Goal: Check status: Check status

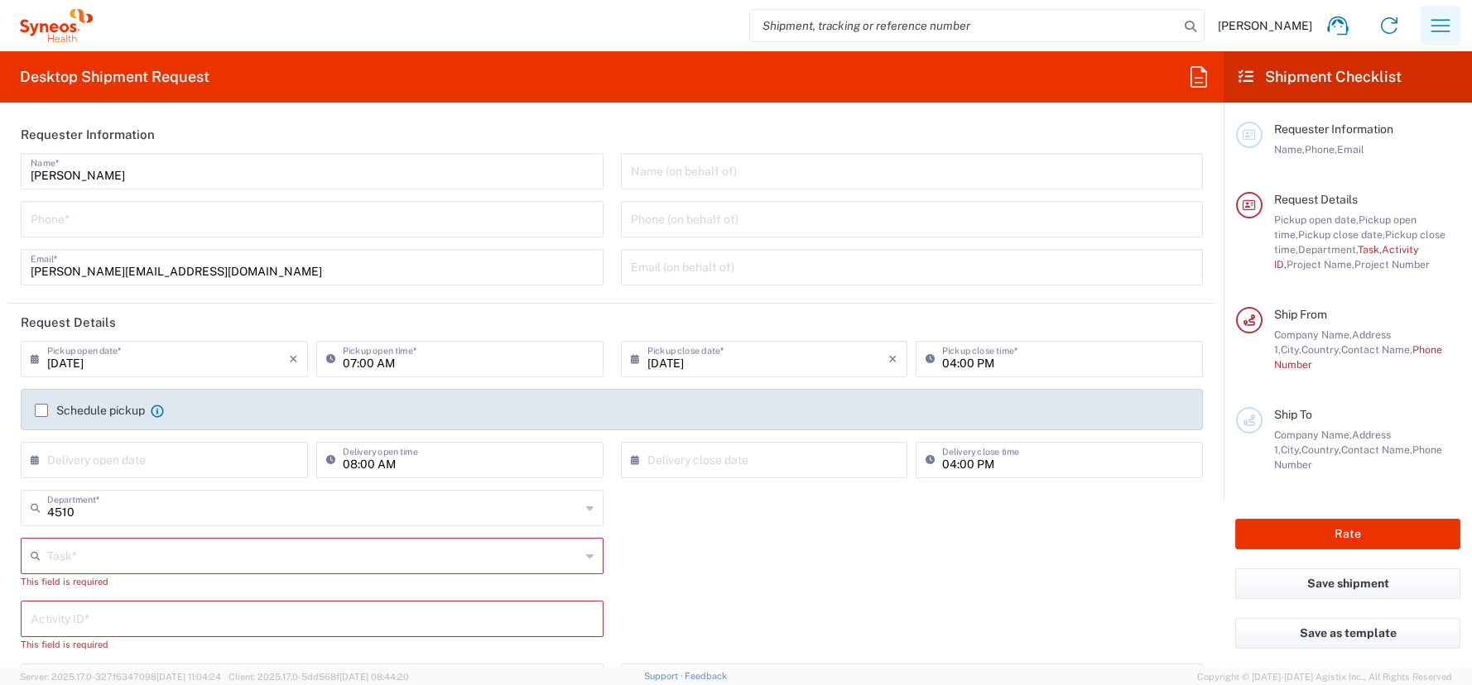
click at [1438, 16] on icon "button" at bounding box center [1440, 25] width 26 height 26
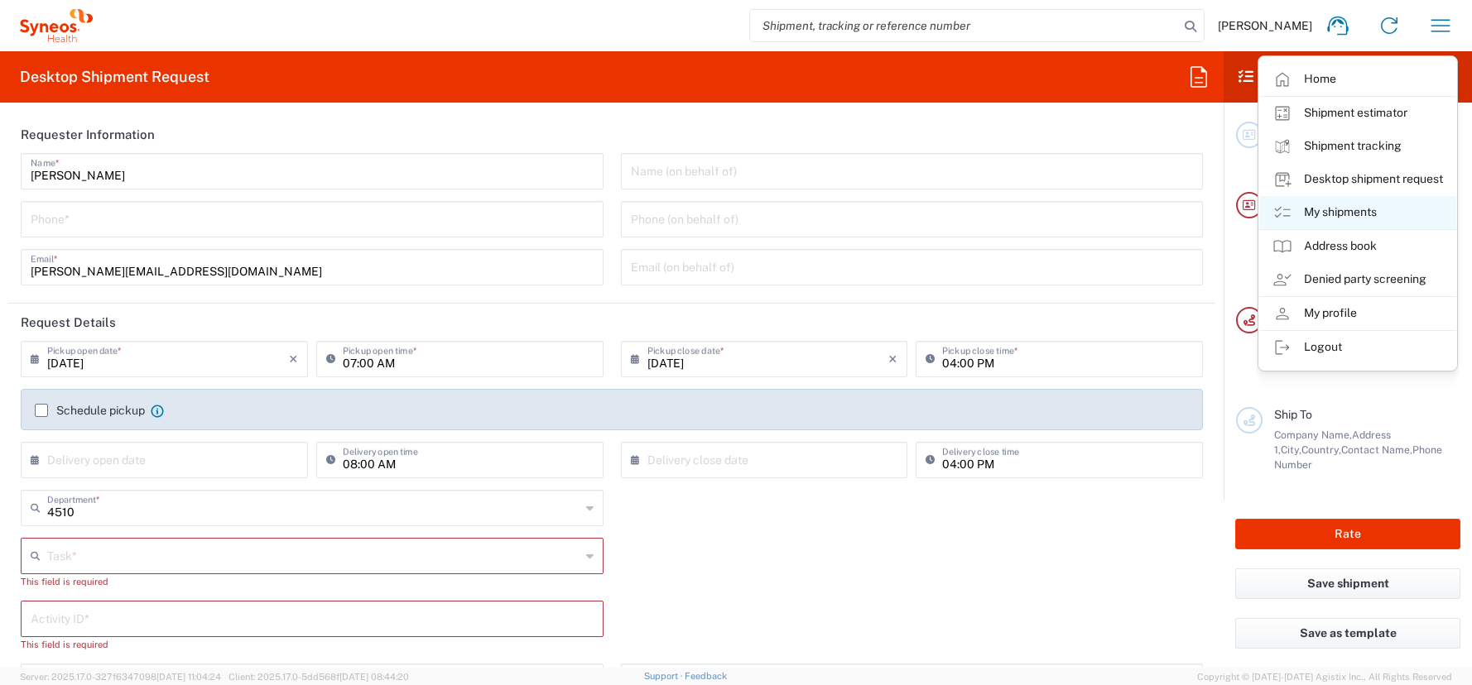
click at [1342, 214] on link "My shipments" at bounding box center [1357, 212] width 197 height 33
